Goal: Task Accomplishment & Management: Use online tool/utility

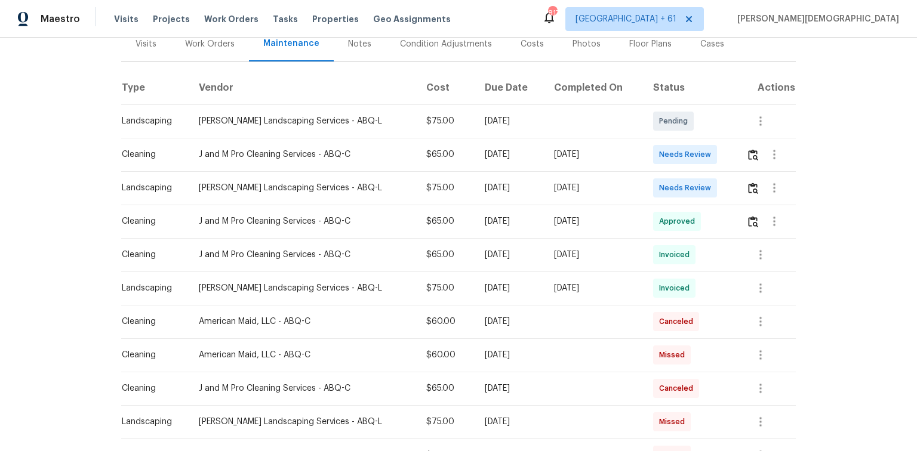
scroll to position [191, 0]
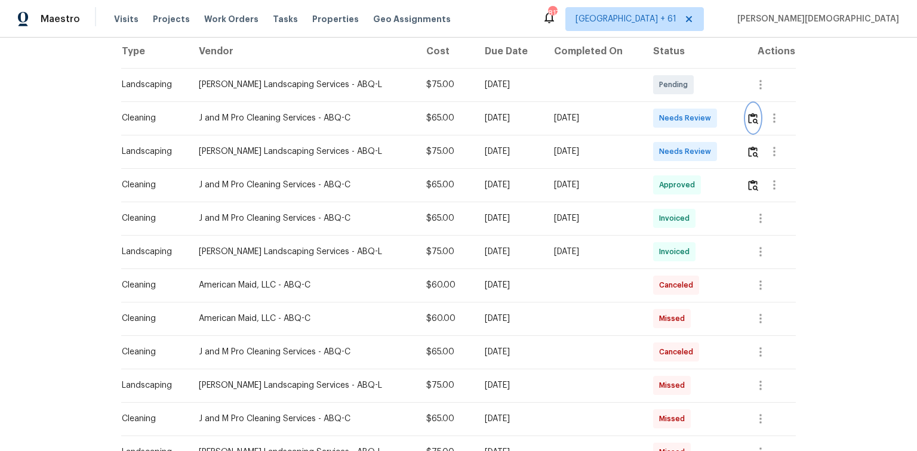
click at [652, 113] on img "button" at bounding box center [753, 118] width 10 height 11
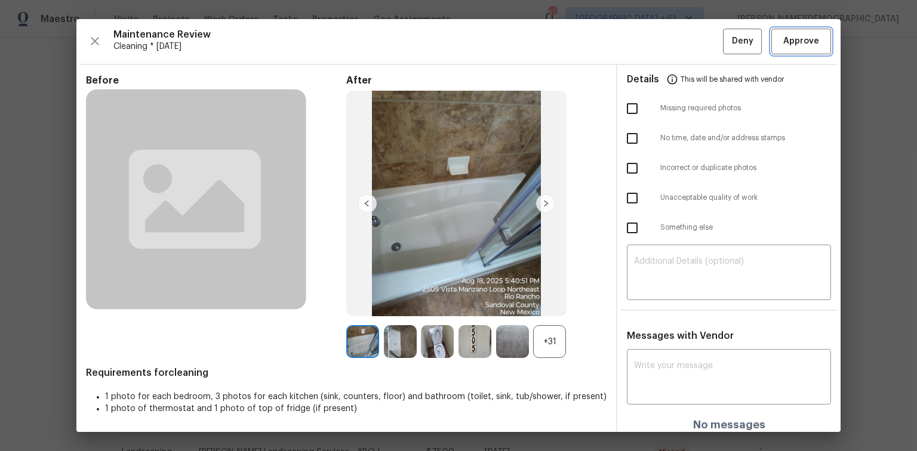
click at [652, 48] on span "Approve" at bounding box center [801, 41] width 36 height 15
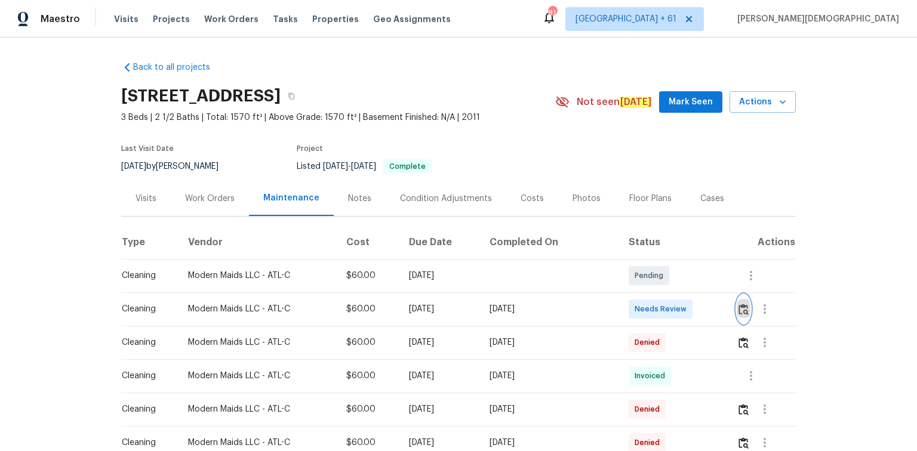
click at [652, 302] on img "button" at bounding box center [744, 309] width 10 height 11
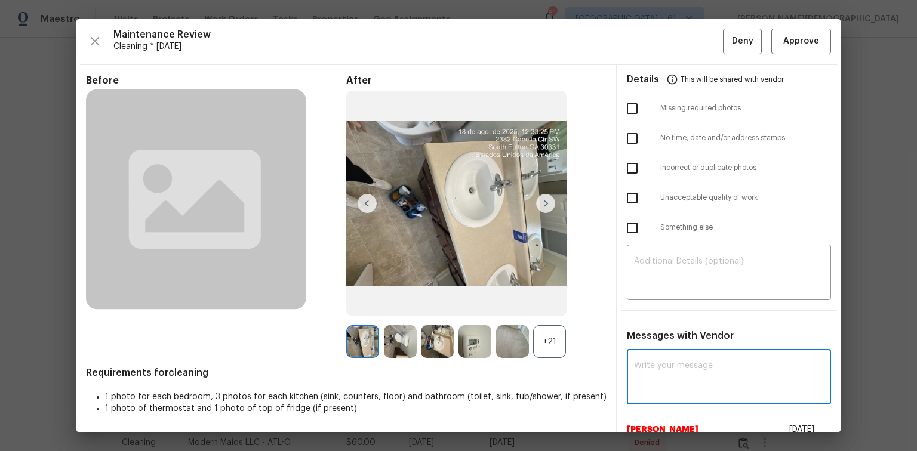
click at [652, 302] on textarea at bounding box center [729, 378] width 190 height 33
paste textarea "Maintenance Audit Team: Hello! Unfortunately, this cleaning visit completed on …"
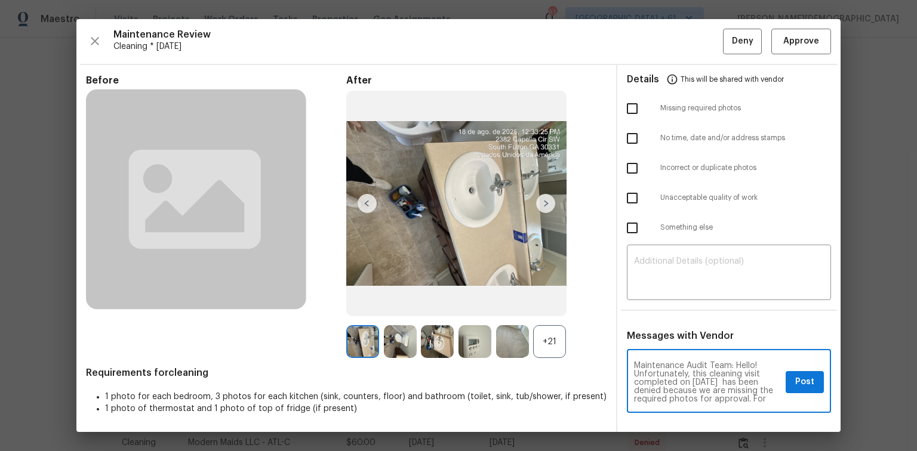
scroll to position [134, 0]
type textarea "Maintenance Audit Team: Hello! Unfortunately, this cleaning visit completed on …"
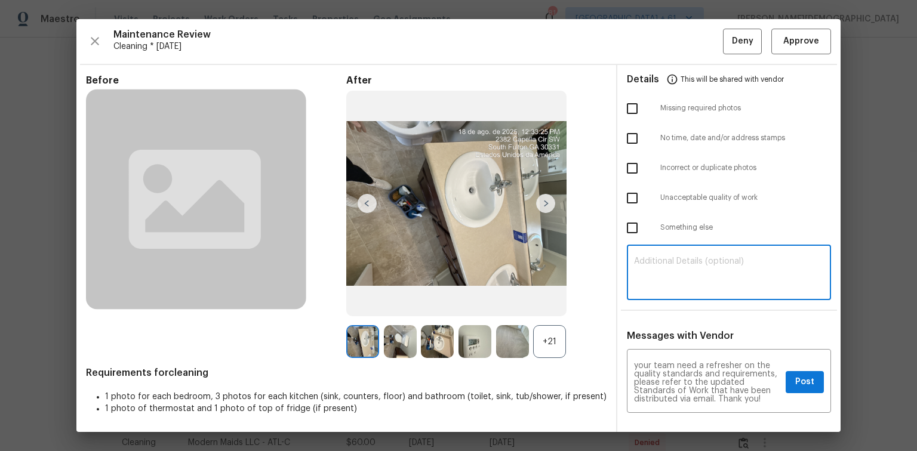
click at [648, 276] on textarea at bounding box center [729, 273] width 190 height 33
paste textarea "Maintenance Audit Team: Hello! Unfortunately, this cleaning visit completed on …"
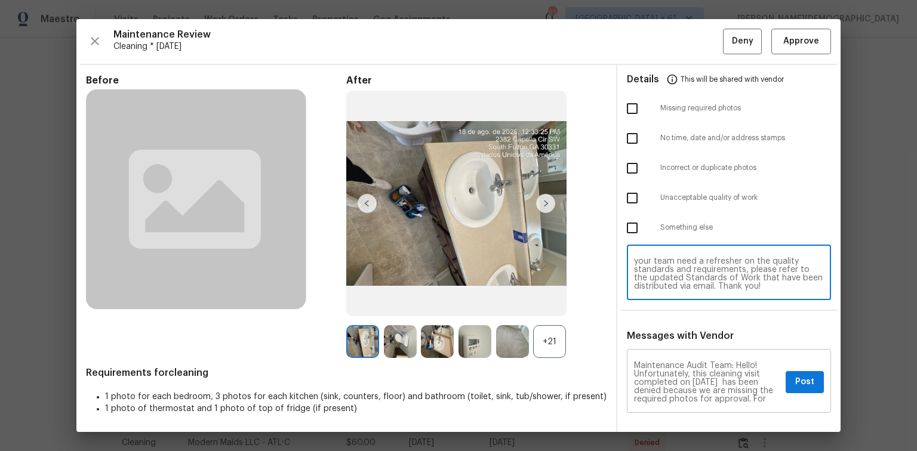
scroll to position [48, 0]
type textarea "Maintenance Audit Team: Hello! Unfortunately, this cleaning visit completed on …"
click at [652, 302] on textarea "Maintenance Audit Team: Hello! Unfortunately, this cleaning visit completed on …" at bounding box center [707, 383] width 147 height 42
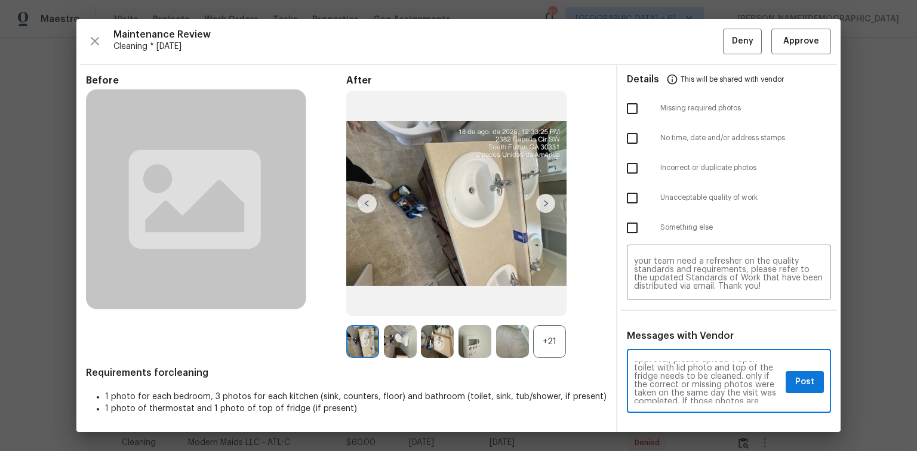
scroll to position [41, 0]
click at [652, 302] on textarea "Maintenance Audit Team: Hello! Unfortunately, this cleaning visit completed on …" at bounding box center [707, 383] width 147 height 42
click at [627, 302] on div "Maintenance Audit Team: Hello! Unfortunately, this cleaning visit completed on …" at bounding box center [729, 382] width 204 height 61
click at [652, 302] on textarea "Maintenance Audit Team: Hello! Unfortunately, this cleaning visit completed on …" at bounding box center [707, 383] width 147 height 42
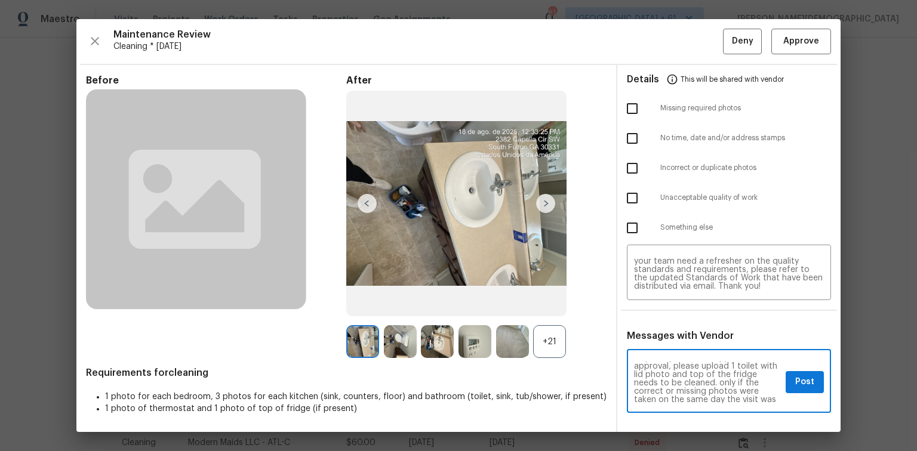
paste textarea "open"
click at [652, 302] on textarea "Maintenance Audit Team: Hello! Unfortunately, this cleaning visit completed on …" at bounding box center [707, 383] width 147 height 42
type textarea "Maintenance Audit Team: Hello! Unfortunately, this cleaning visit completed on …"
click at [652, 270] on textarea "Maintenance Audit Team: Hello! Unfortunately, this cleaning visit completed on …" at bounding box center [729, 273] width 190 height 33
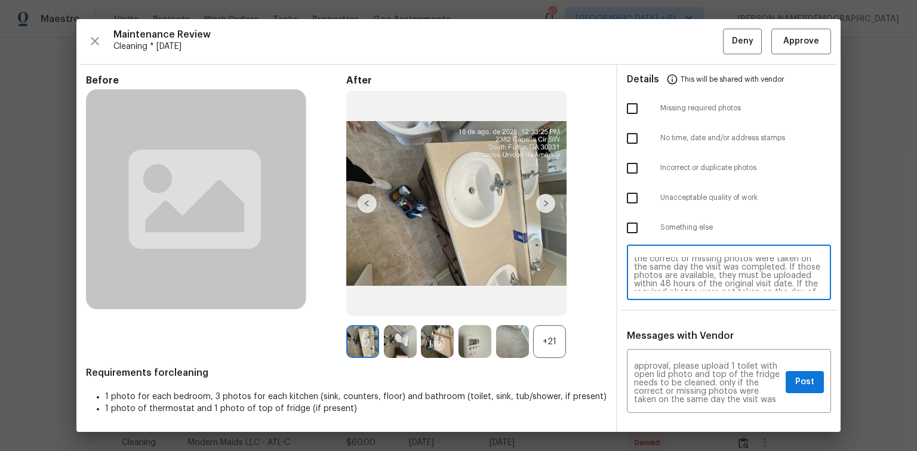
paste textarea "toilet with open"
type textarea "Maintenance Audit Team: Hello! Unfortunately, this cleaning visit completed on …"
click at [652, 302] on textarea "Maintenance Audit Team: Hello! Unfortunately, this cleaning visit completed on …" at bounding box center [707, 383] width 147 height 42
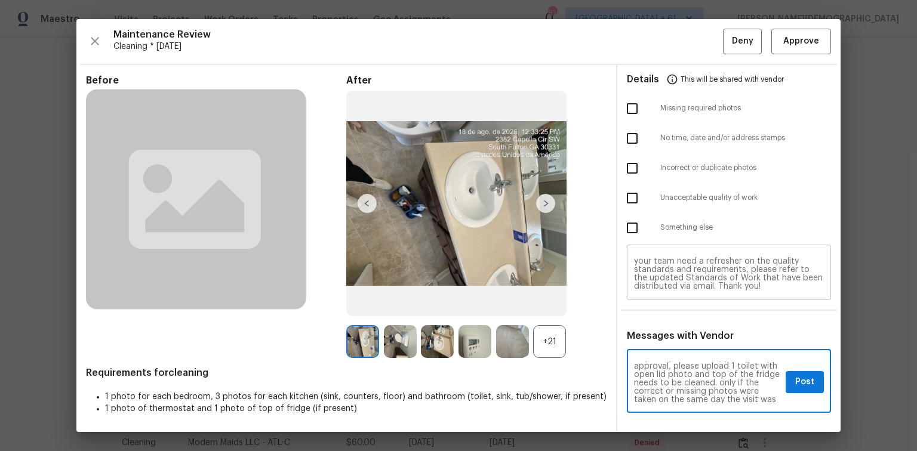
click at [652, 272] on textarea "Maintenance Audit Team: Hello! Unfortunately, this cleaning visit completed on …" at bounding box center [729, 273] width 190 height 33
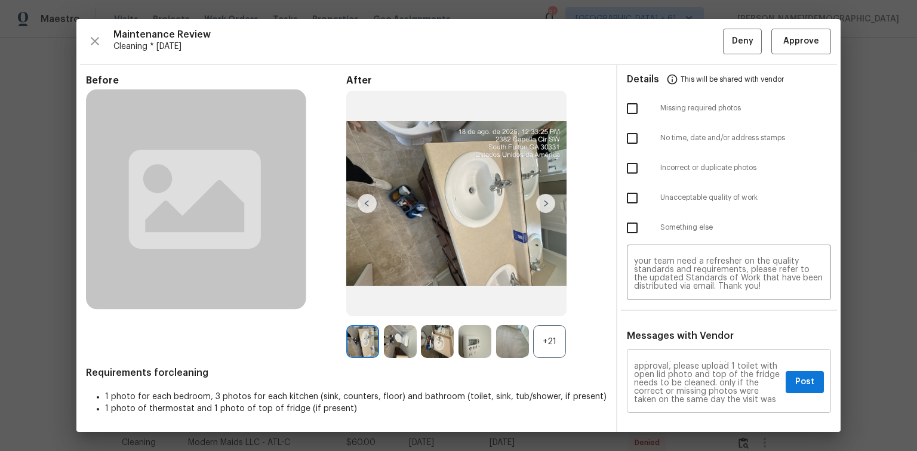
scroll to position [0, 0]
click at [652, 302] on button "Post" at bounding box center [805, 382] width 38 height 22
click at [629, 192] on input "checkbox" at bounding box center [632, 198] width 25 height 25
checkbox input "true"
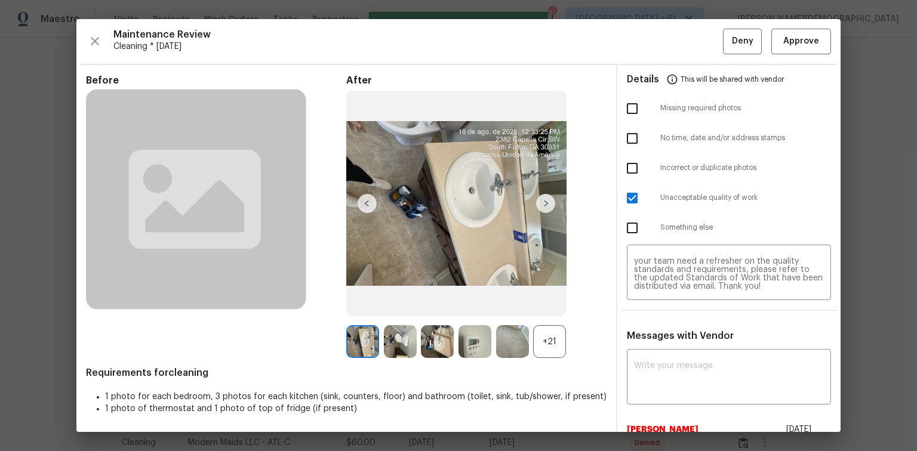
click at [626, 111] on input "checkbox" at bounding box center [632, 108] width 25 height 25
checkbox input "true"
click at [652, 43] on span "Deny" at bounding box center [742, 41] width 21 height 15
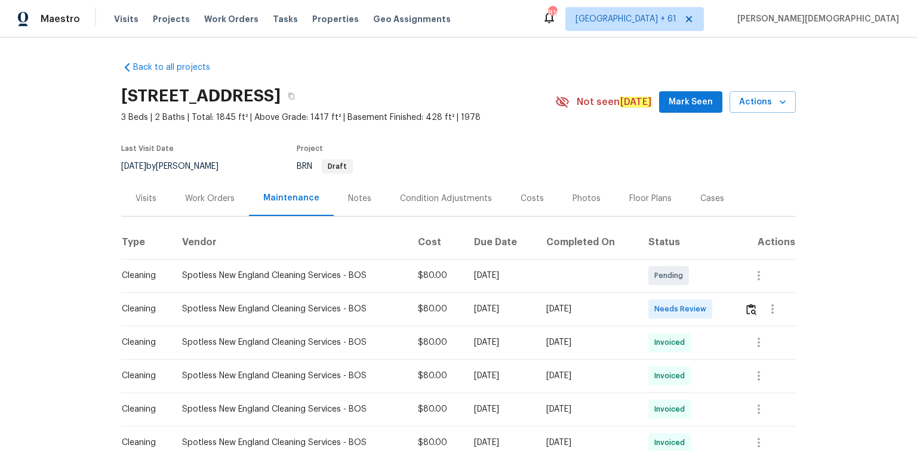
scroll to position [96, 0]
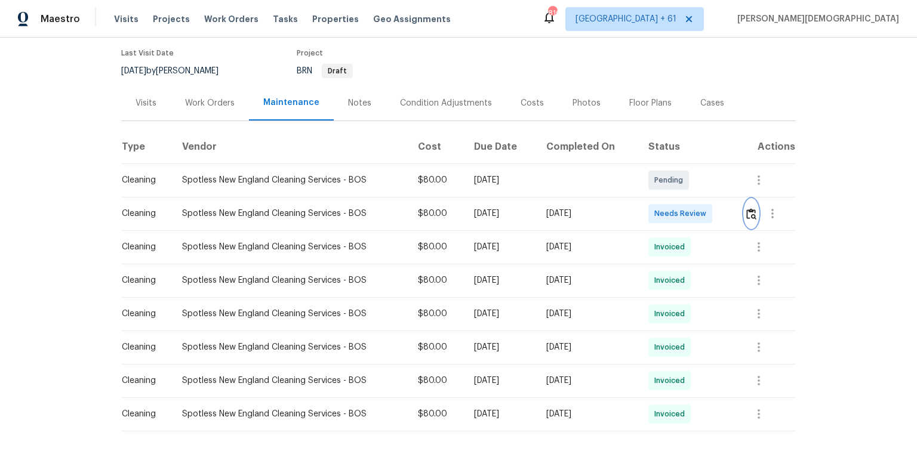
click at [652, 213] on img "button" at bounding box center [751, 213] width 10 height 11
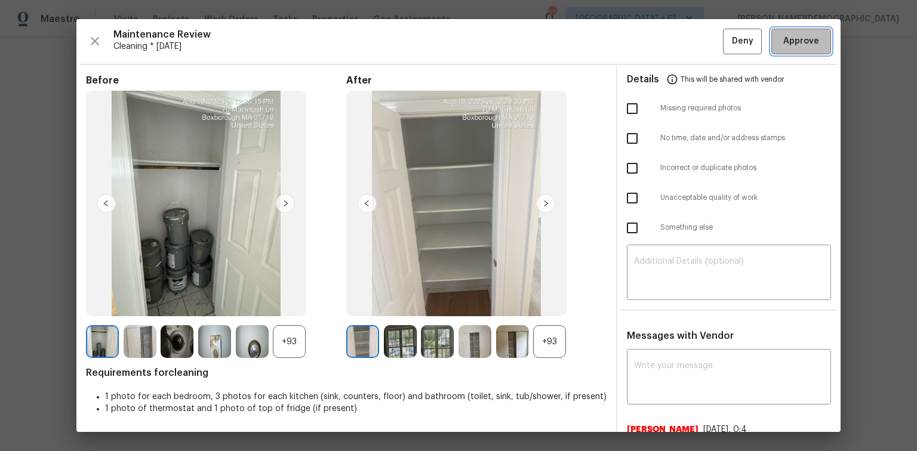
click at [652, 42] on span "Approve" at bounding box center [801, 41] width 36 height 15
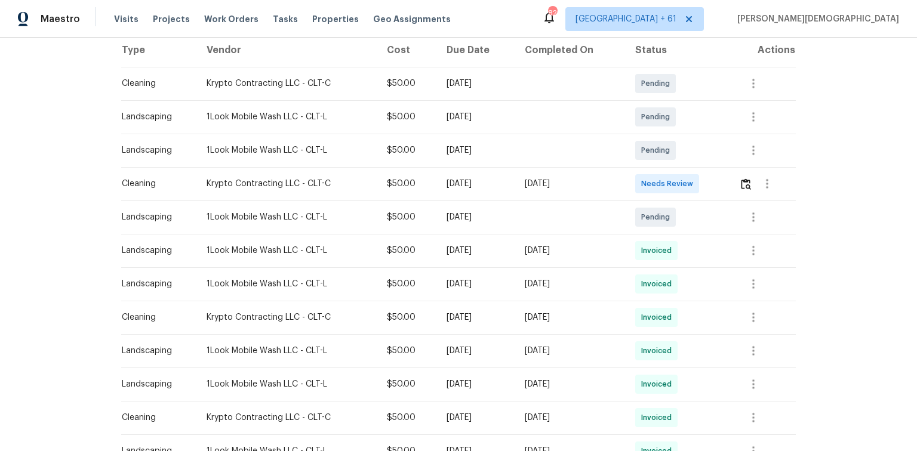
scroll to position [96, 0]
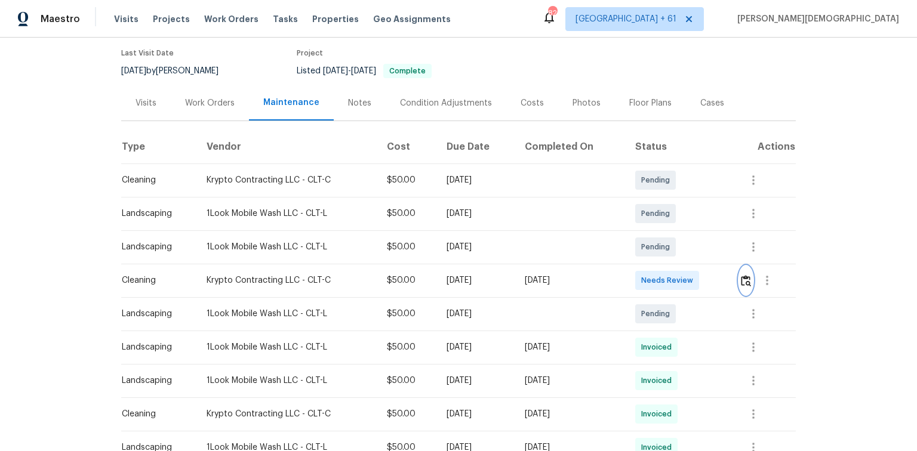
click at [652, 273] on button "button" at bounding box center [746, 280] width 14 height 29
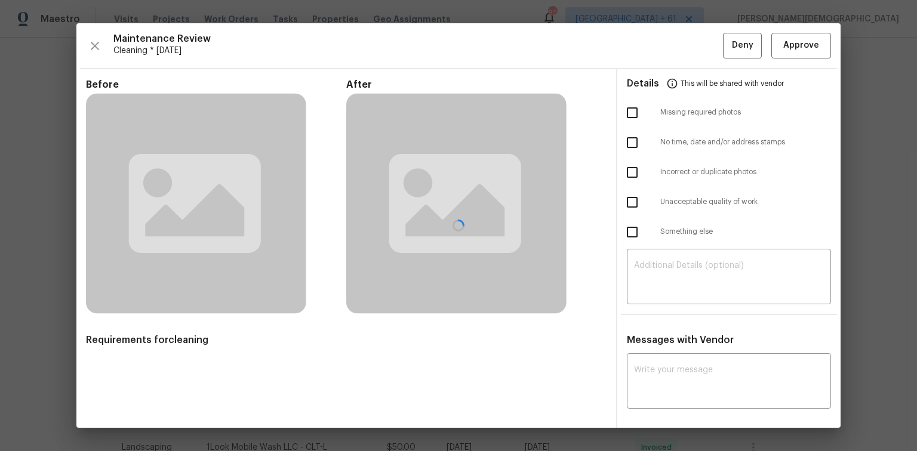
click at [652, 273] on div at bounding box center [458, 225] width 764 height 405
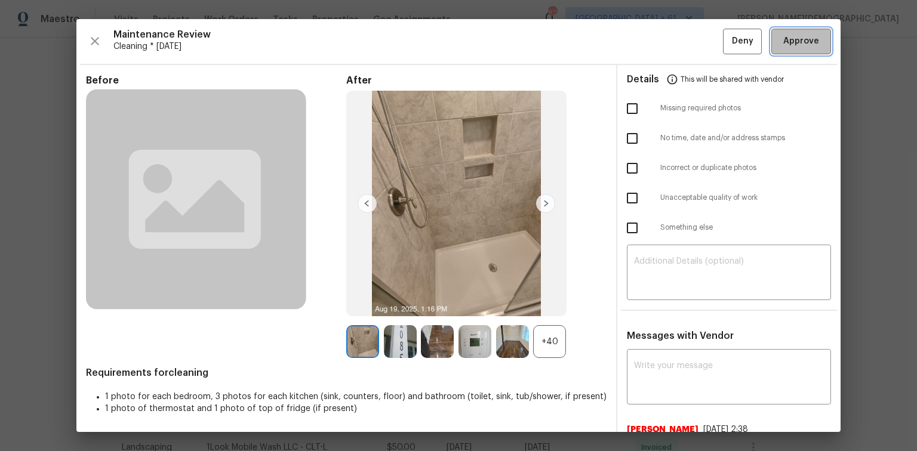
click at [652, 51] on button "Approve" at bounding box center [801, 42] width 60 height 26
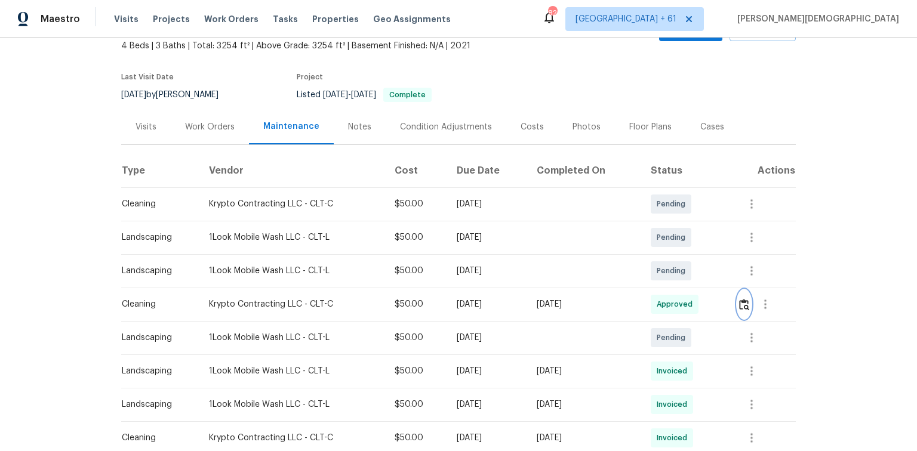
scroll to position [0, 0]
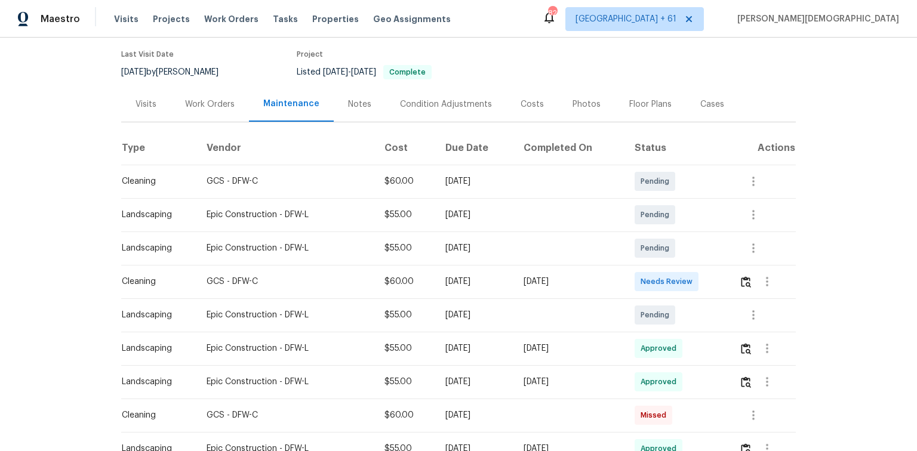
scroll to position [96, 0]
click at [652, 276] on img "button" at bounding box center [746, 280] width 10 height 11
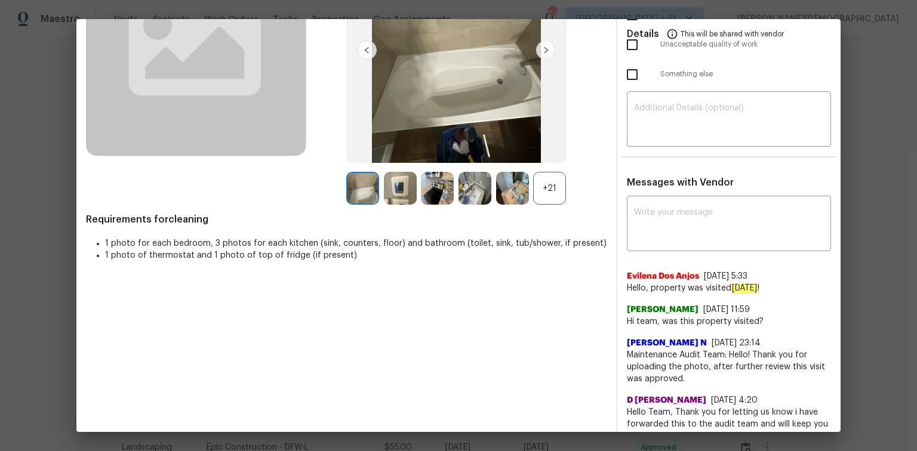
scroll to position [0, 0]
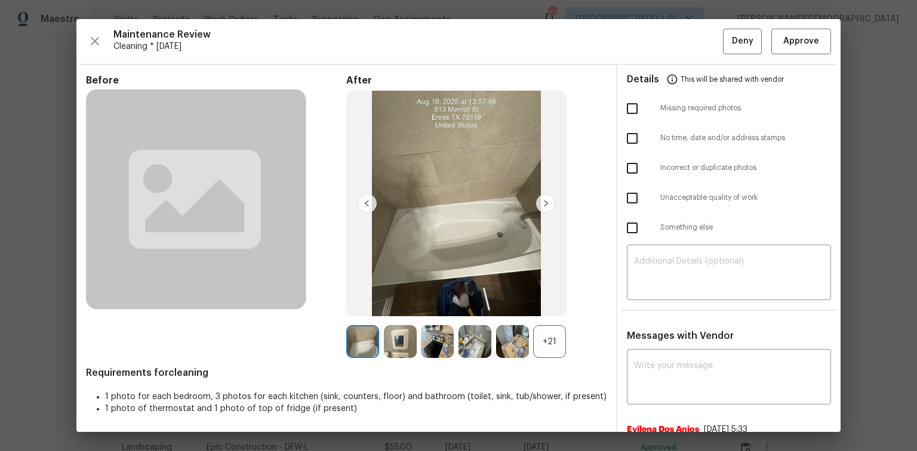
click at [468, 302] on img at bounding box center [475, 341] width 33 height 33
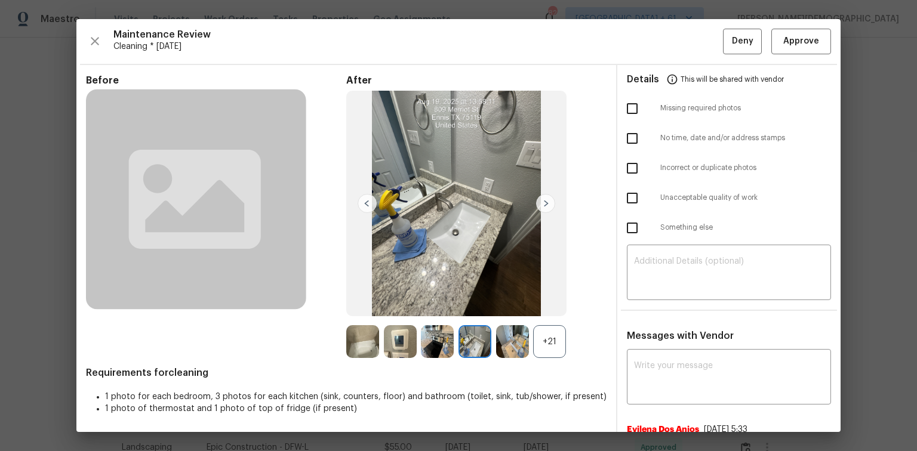
click at [441, 302] on img at bounding box center [437, 341] width 33 height 33
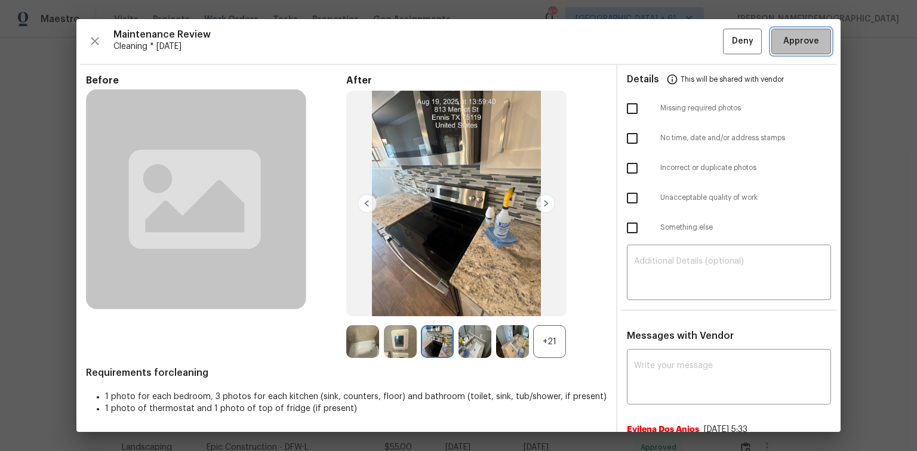
click at [652, 44] on span "Approve" at bounding box center [801, 41] width 36 height 15
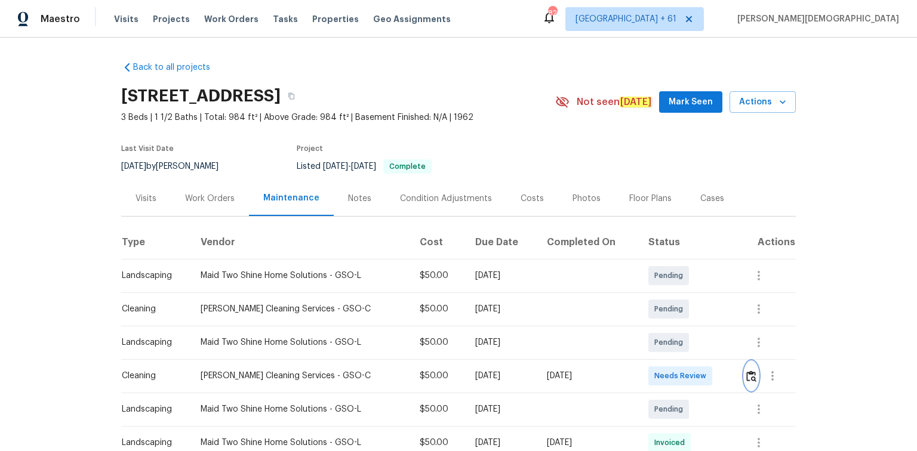
click at [652, 302] on button "button" at bounding box center [752, 376] width 14 height 29
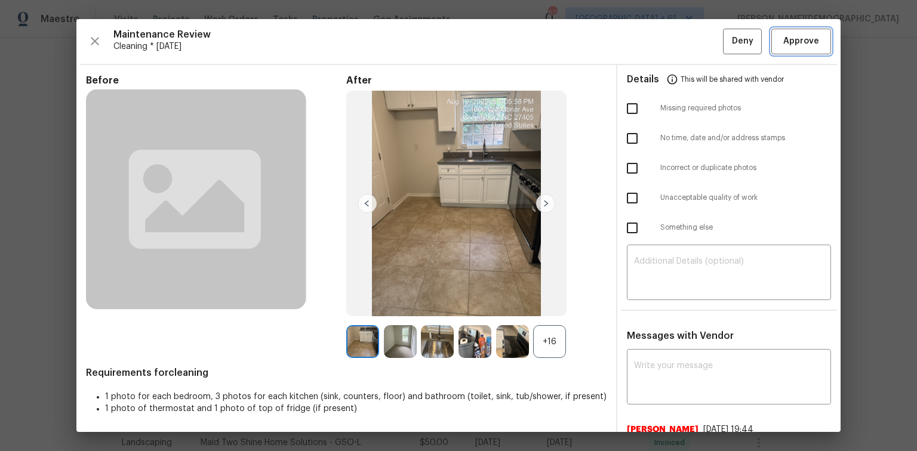
click at [652, 45] on span "Approve" at bounding box center [801, 41] width 36 height 15
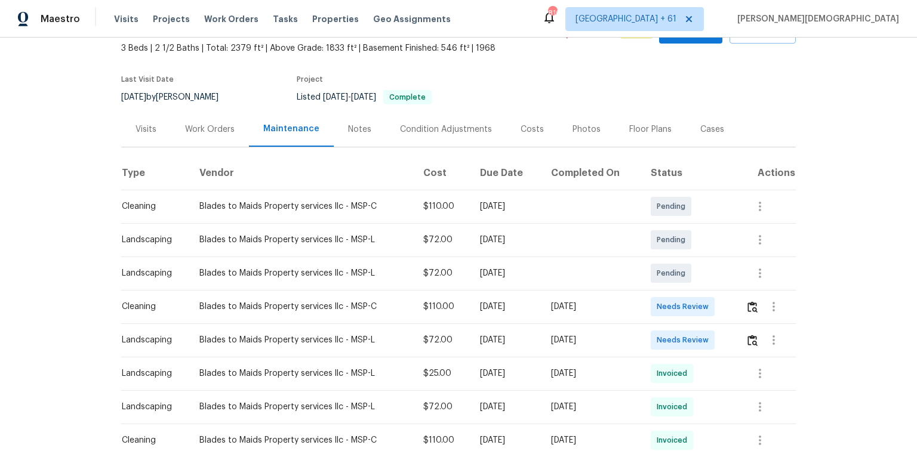
scroll to position [143, 0]
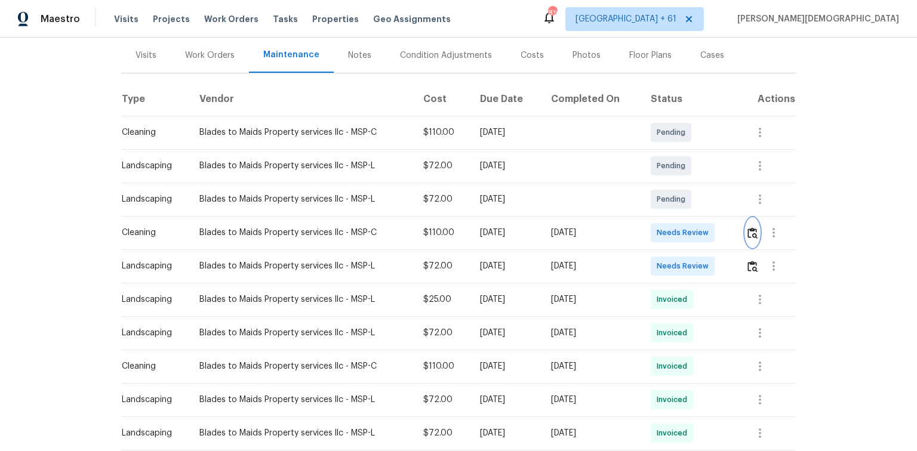
click at [652, 234] on button "button" at bounding box center [753, 233] width 14 height 29
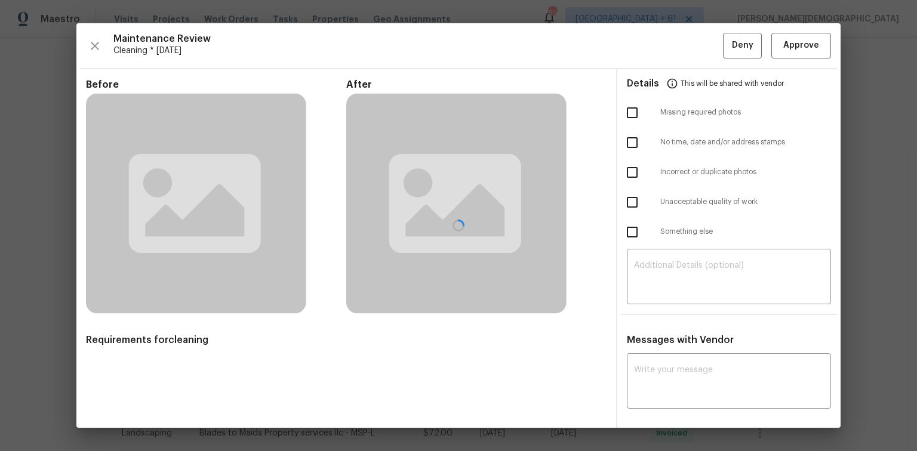
click at [652, 45] on div at bounding box center [458, 225] width 764 height 405
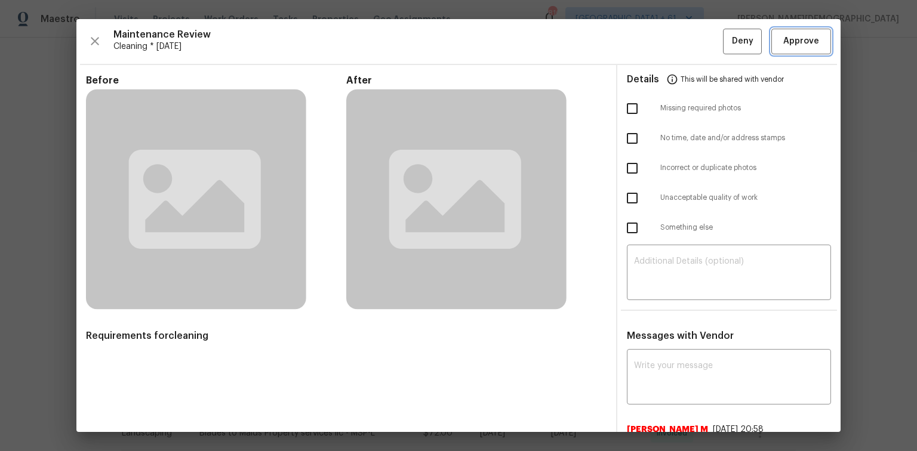
click at [652, 46] on span "Approve" at bounding box center [801, 41] width 36 height 15
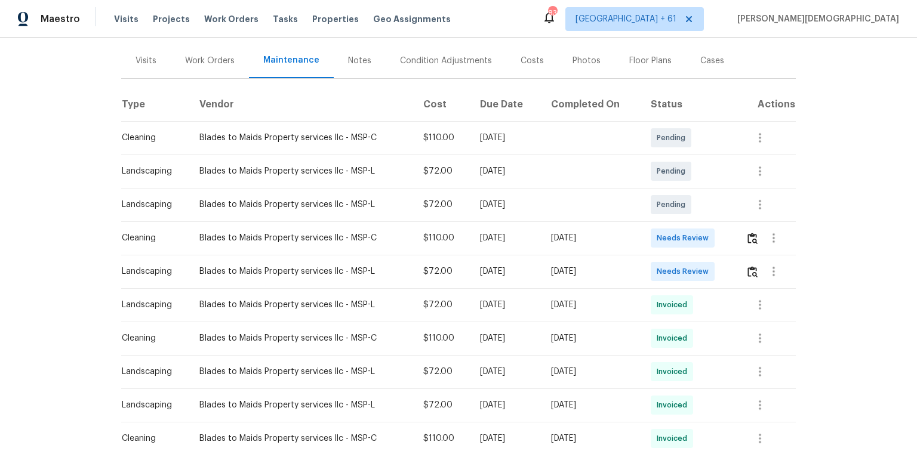
scroll to position [96, 0]
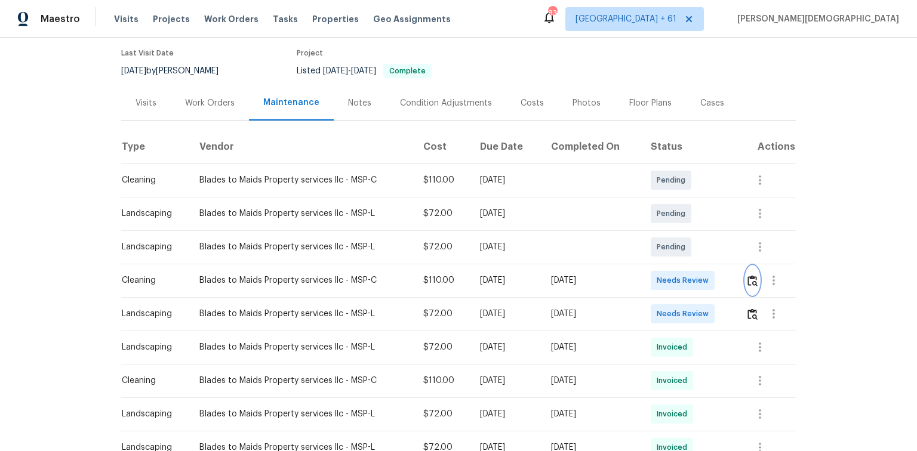
click at [752, 288] on button "button" at bounding box center [753, 280] width 14 height 29
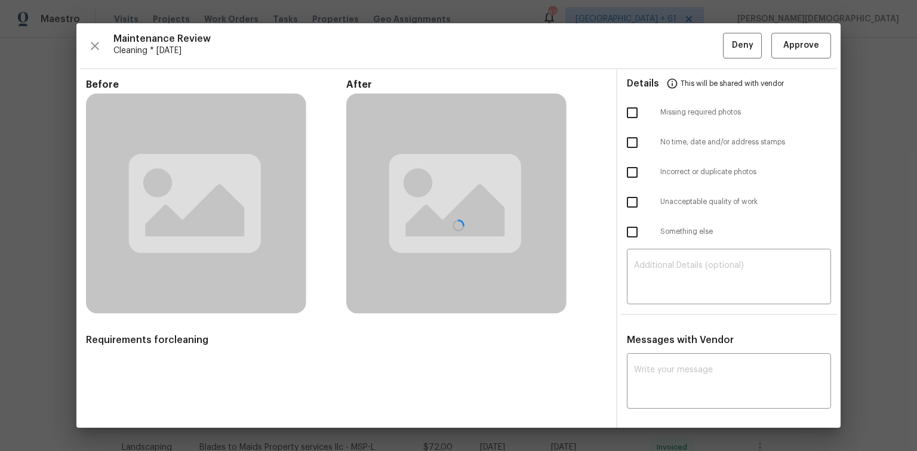
click at [789, 55] on div at bounding box center [458, 225] width 764 height 405
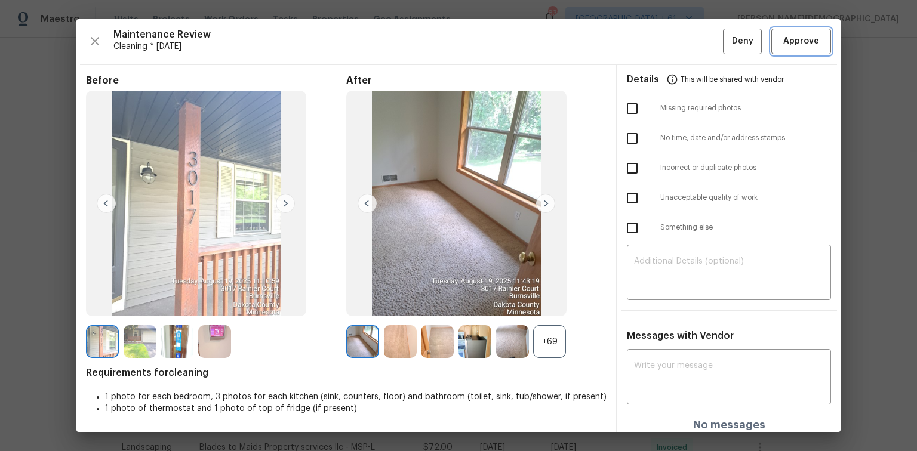
click at [790, 47] on span "Approve" at bounding box center [801, 41] width 36 height 15
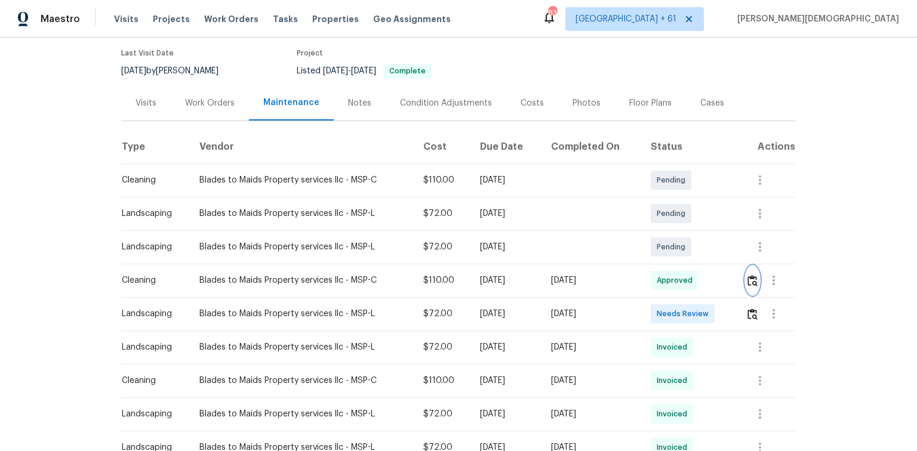
click at [748, 275] on img "button" at bounding box center [753, 280] width 10 height 11
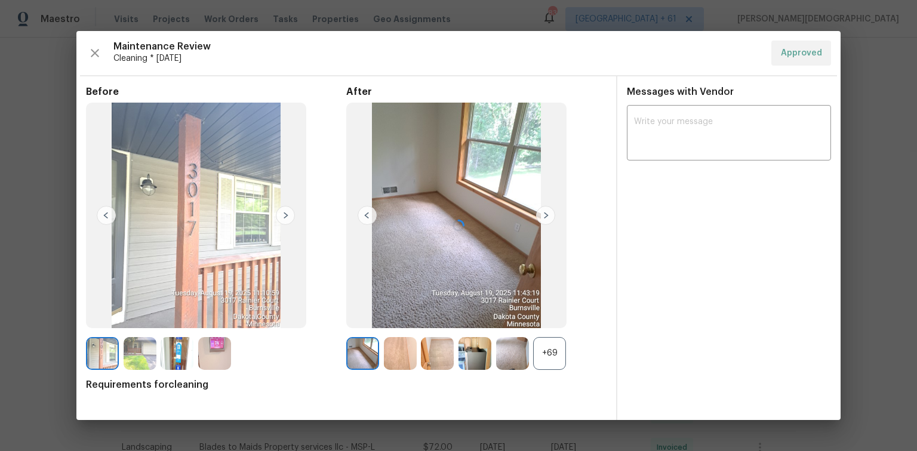
click at [669, 116] on div at bounding box center [458, 225] width 764 height 389
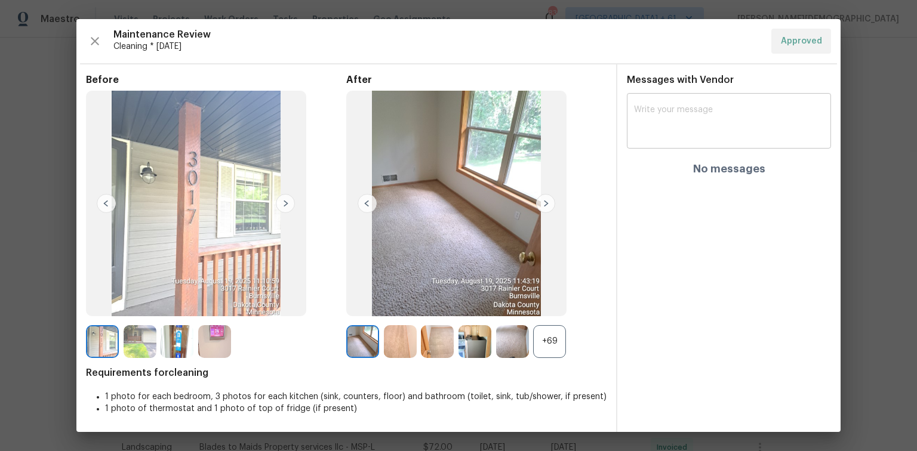
click at [685, 107] on textarea at bounding box center [729, 122] width 190 height 33
paste textarea "Maintenance Audit Team: Hello! After further review, the visit has been approve…"
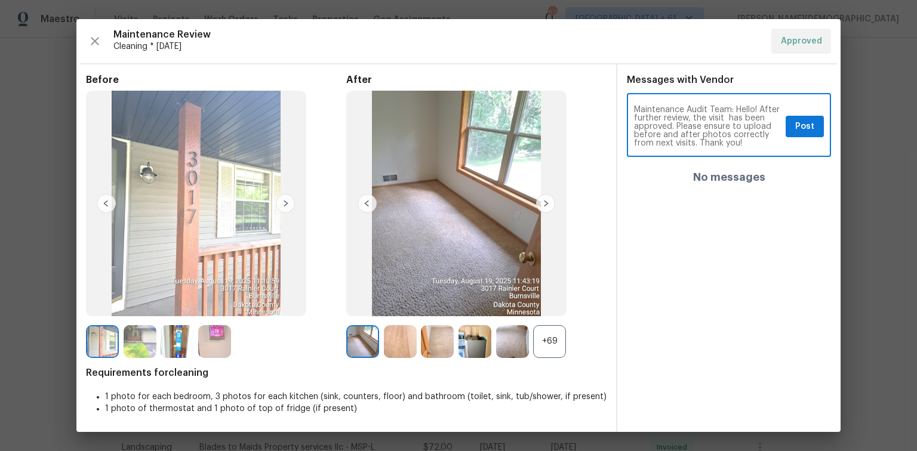
scroll to position [0, 0]
drag, startPoint x: 662, startPoint y: 129, endPoint x: 724, endPoint y: 131, distance: 61.6
click at [724, 131] on textarea "Maintenance Audit Team: Hello! After further review, the visit has been approve…" at bounding box center [707, 127] width 147 height 42
click at [683, 131] on textarea "Maintenance Audit Team: Hello! After further review, the visit has been approve…" at bounding box center [707, 127] width 147 height 42
click at [697, 139] on textarea "Maintenance Audit Team: Hello! After further review, the visit has been approve…" at bounding box center [707, 127] width 147 height 42
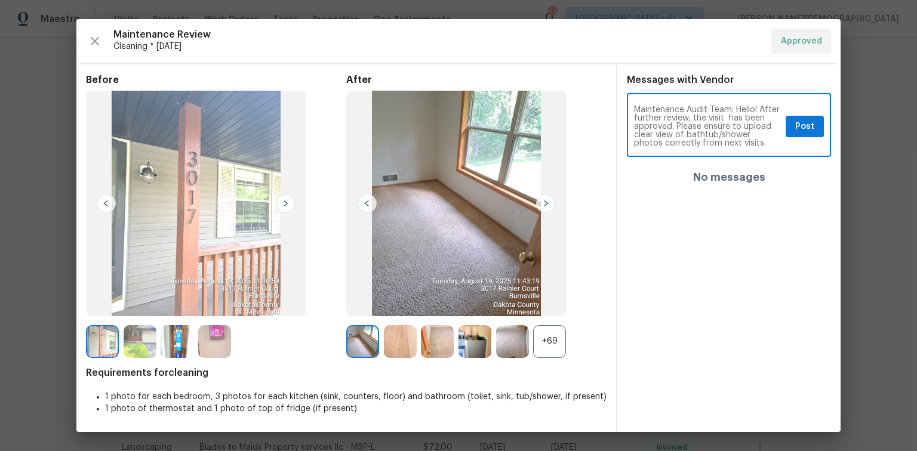
scroll to position [17, 0]
click at [747, 131] on textarea "Maintenance Audit Team: Hello! After further review, the visit has been approve…" at bounding box center [707, 127] width 147 height 42
type textarea "Maintenance Audit Team: Hello! After further review, the visit has been approve…"
click at [793, 123] on button "Post" at bounding box center [805, 127] width 38 height 22
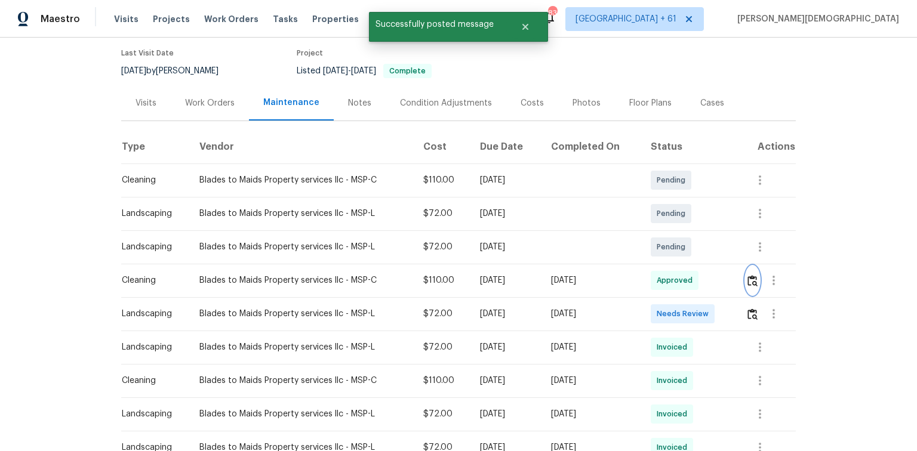
click at [755, 275] on img "button" at bounding box center [753, 280] width 10 height 11
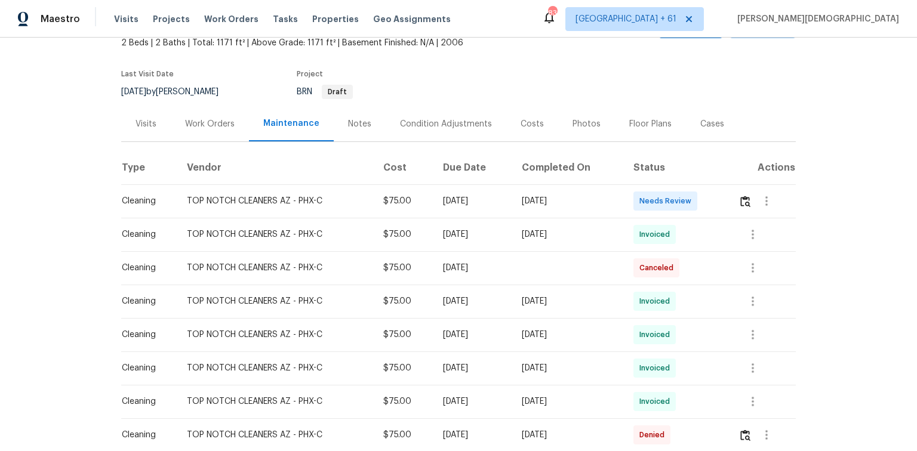
scroll to position [143, 0]
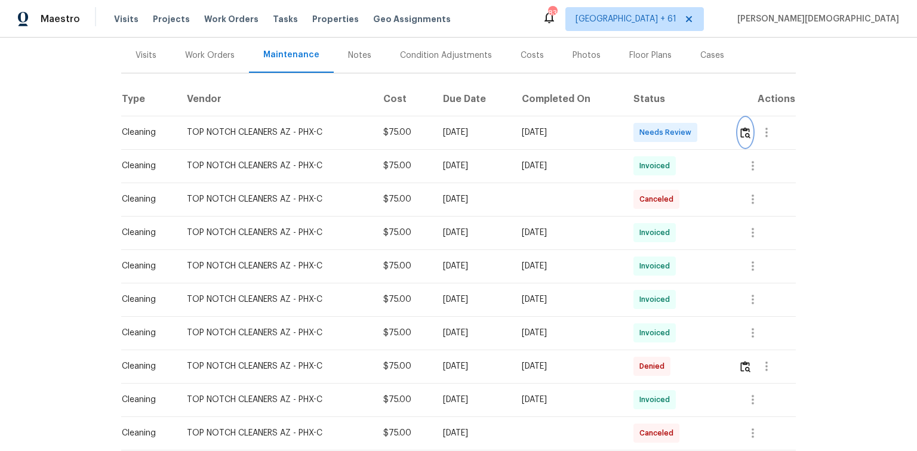
click at [652, 137] on button "button" at bounding box center [746, 132] width 14 height 29
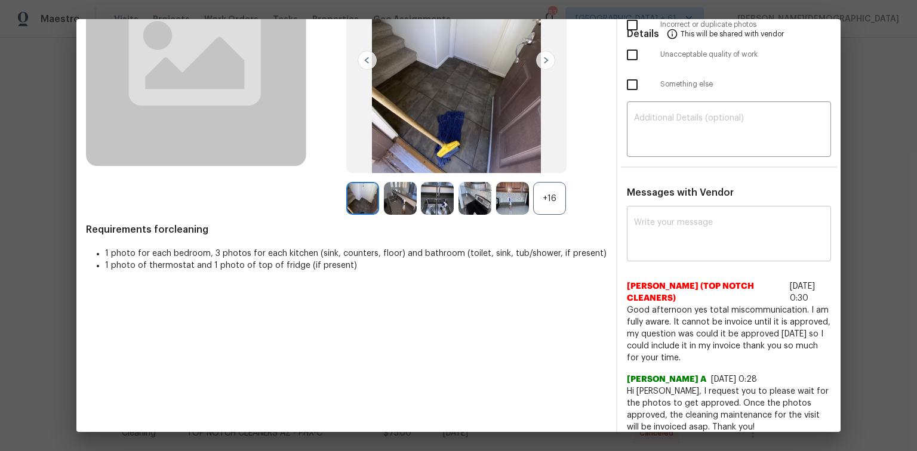
click at [652, 222] on textarea at bounding box center [729, 235] width 190 height 33
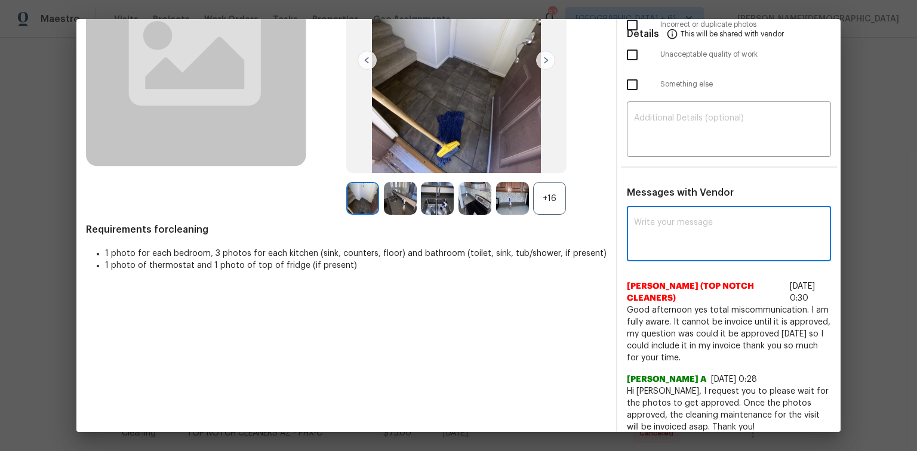
paste textarea "Maintenance Audit Team: Hello! Unfortunately, this cleaning visit completed on …"
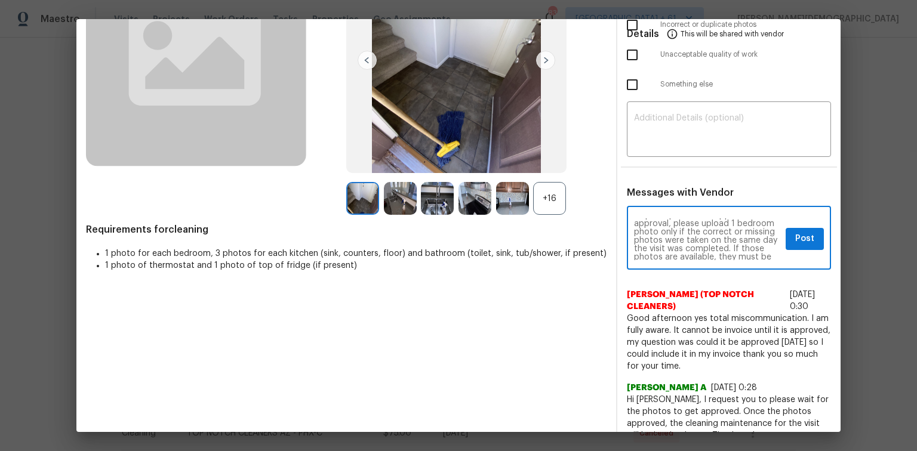
scroll to position [29, 0]
type textarea "Maintenance Audit Team: Hello! Unfortunately, this cleaning visit completed on …"
click at [652, 127] on textarea at bounding box center [729, 130] width 190 height 33
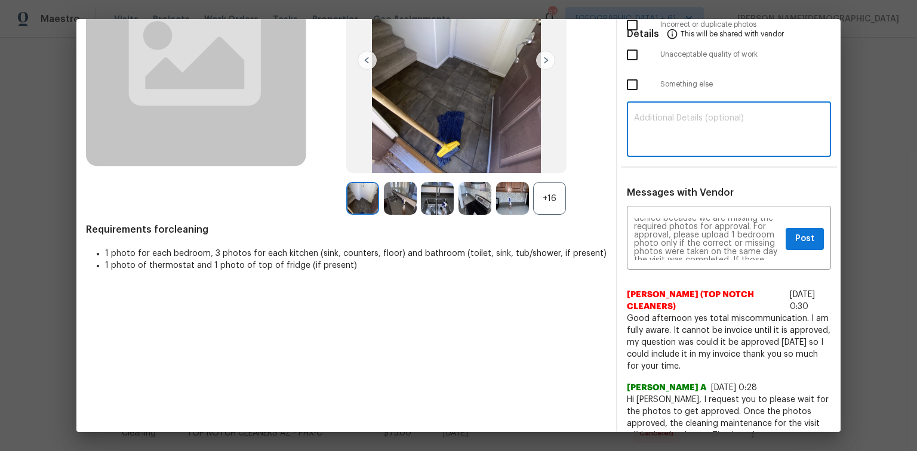
paste textarea "Maintenance Audit Team: Hello! Unfortunately, this cleaning visit completed on …"
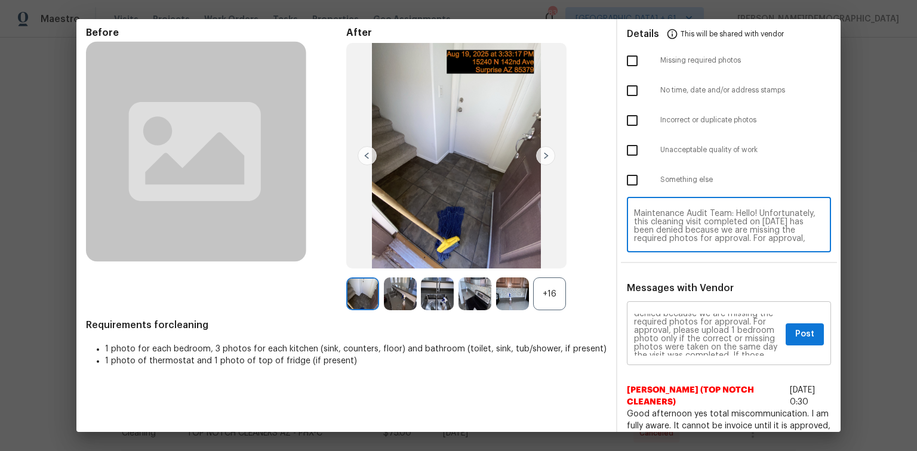
type textarea "Maintenance Audit Team: Hello! Unfortunately, this cleaning visit completed on …"
click at [652, 302] on span "Post" at bounding box center [804, 334] width 19 height 15
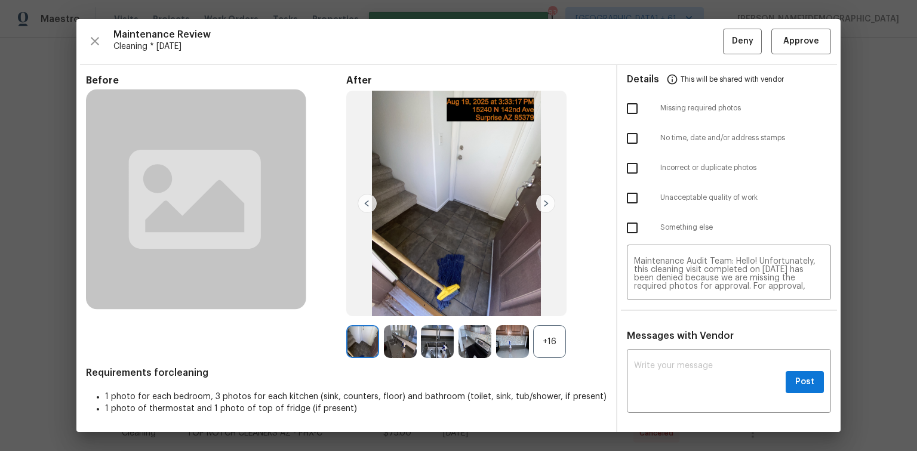
scroll to position [0, 0]
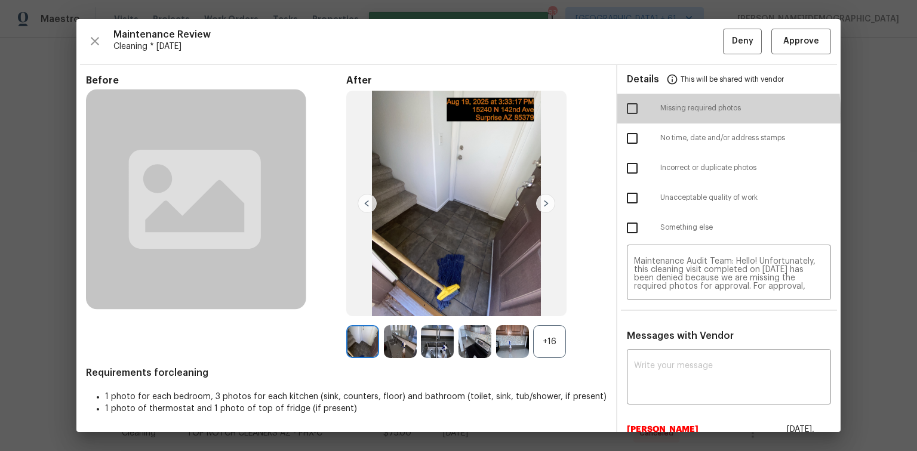
click at [635, 112] on input "checkbox" at bounding box center [632, 108] width 25 height 25
checkbox input "true"
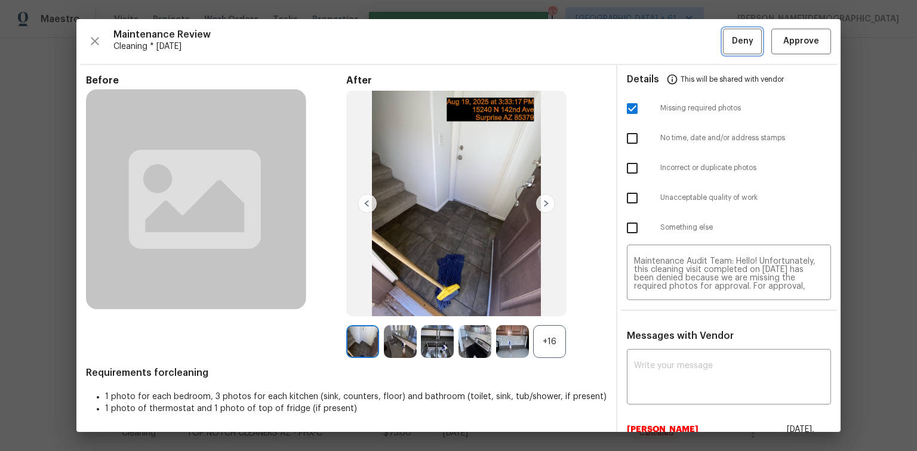
click at [652, 39] on span "Deny" at bounding box center [742, 41] width 21 height 15
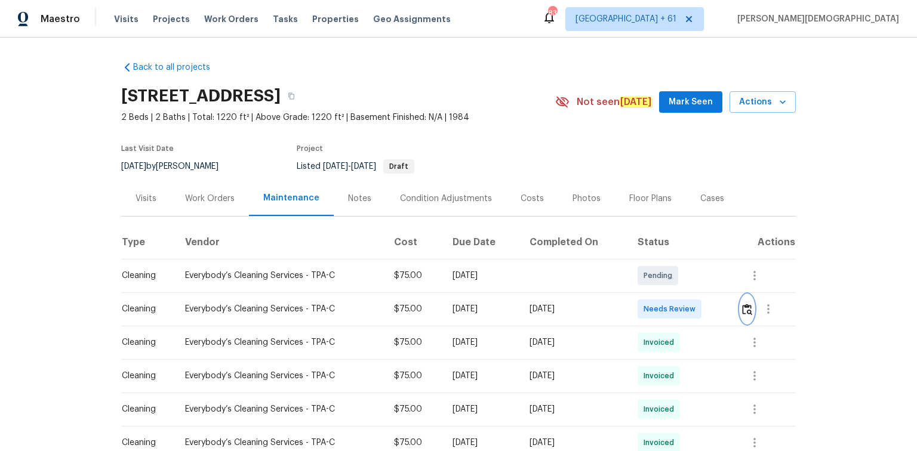
click at [652, 302] on button "button" at bounding box center [747, 309] width 14 height 29
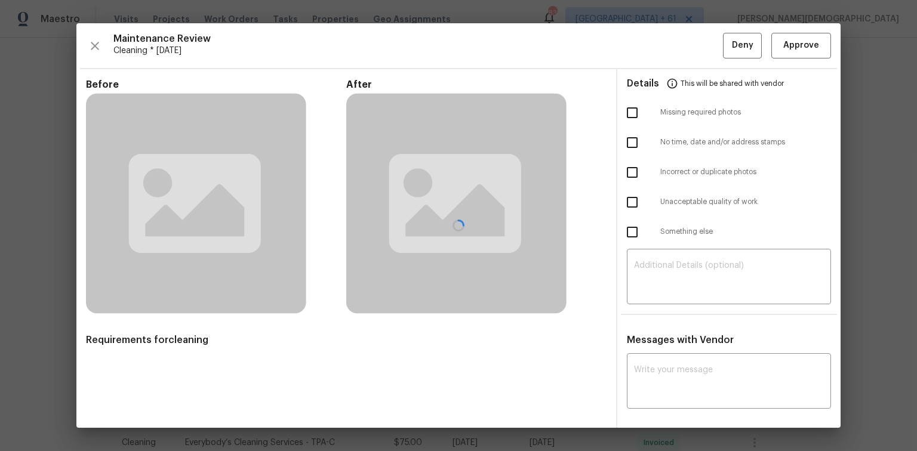
click at [652, 52] on div at bounding box center [458, 225] width 764 height 405
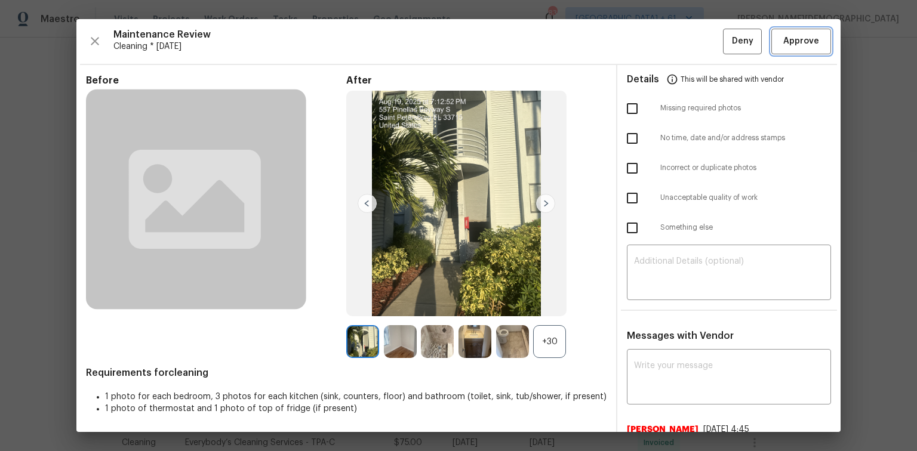
click at [652, 42] on span "Approve" at bounding box center [801, 41] width 36 height 15
